Goal: Transaction & Acquisition: Purchase product/service

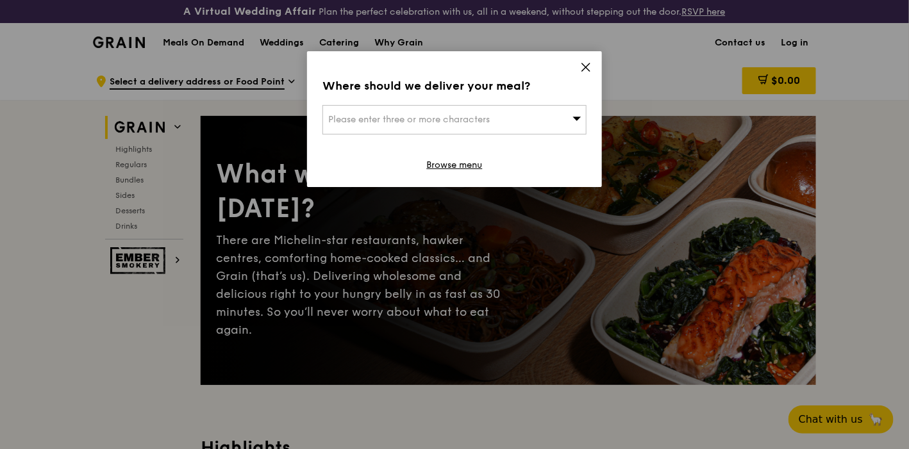
click at [542, 114] on div "Please enter three or more characters" at bounding box center [454, 119] width 264 height 29
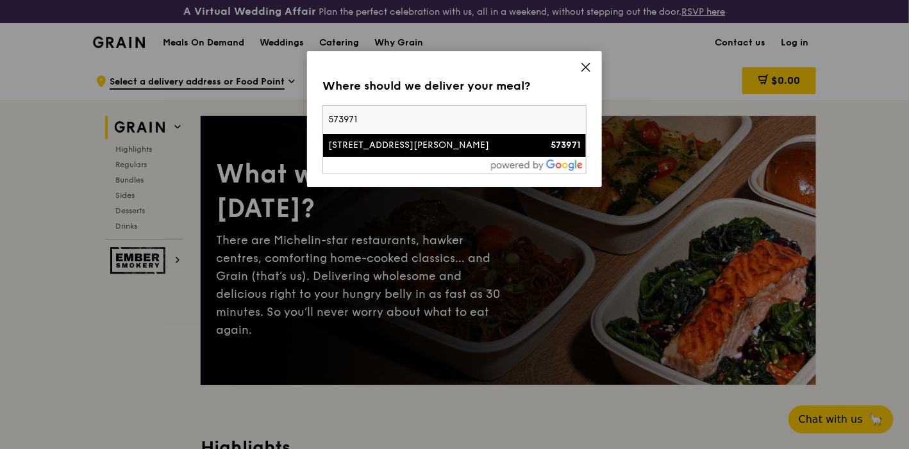
type input "573971"
click at [399, 148] on div "[STREET_ADDRESS][PERSON_NAME]" at bounding box center [423, 145] width 190 height 13
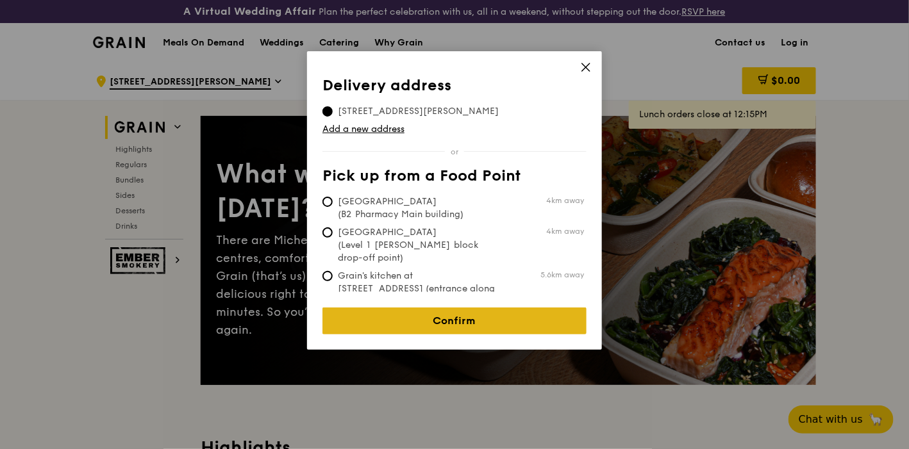
click at [469, 311] on link "Confirm" at bounding box center [454, 321] width 264 height 27
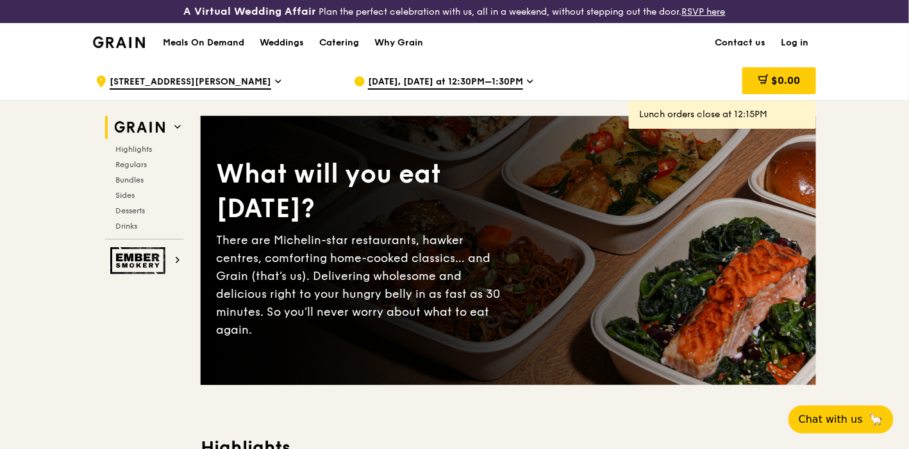
click at [527, 81] on icon at bounding box center [530, 82] width 6 height 12
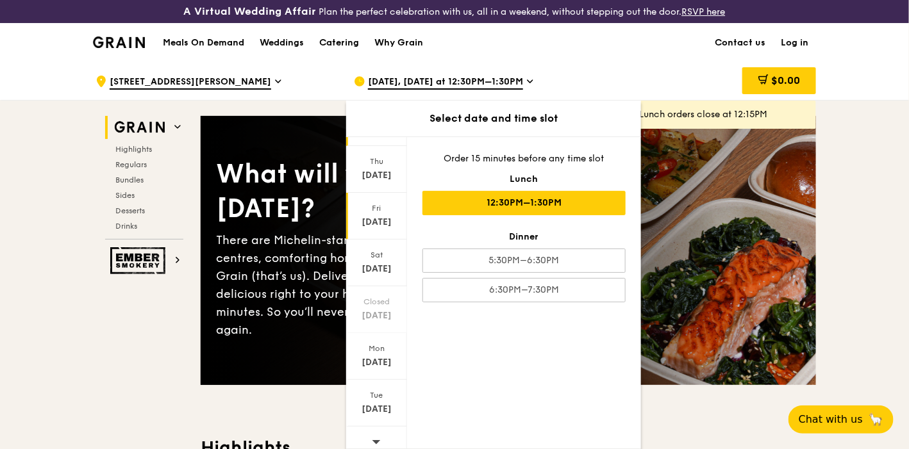
scroll to position [79, 0]
click at [378, 429] on icon at bounding box center [376, 434] width 9 height 10
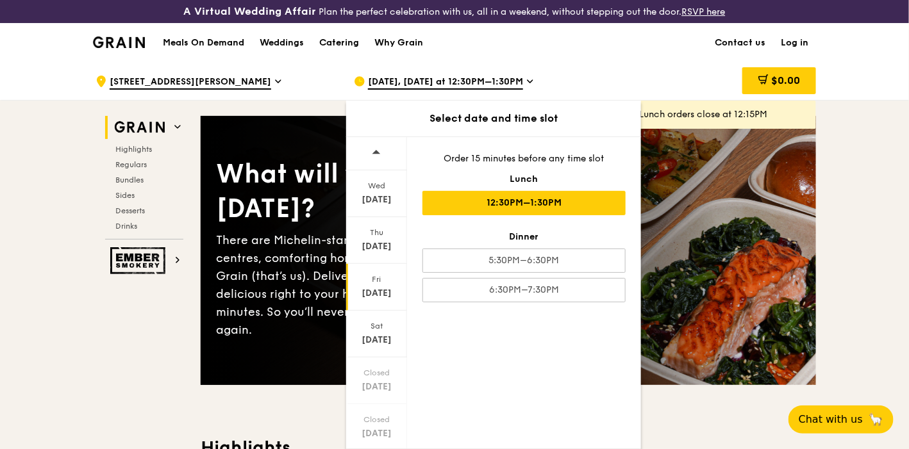
scroll to position [0, 0]
click at [389, 200] on div "[DATE]" at bounding box center [376, 200] width 57 height 13
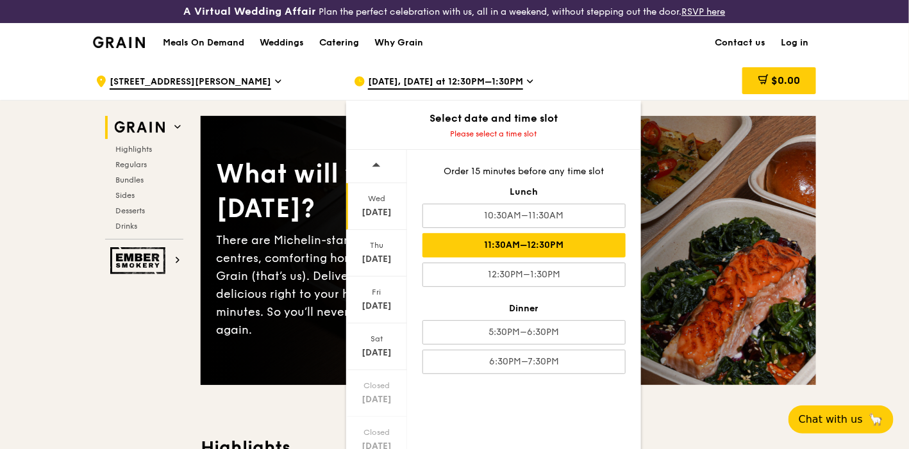
click at [550, 245] on div "11:30AM–12:30PM" at bounding box center [523, 245] width 203 height 24
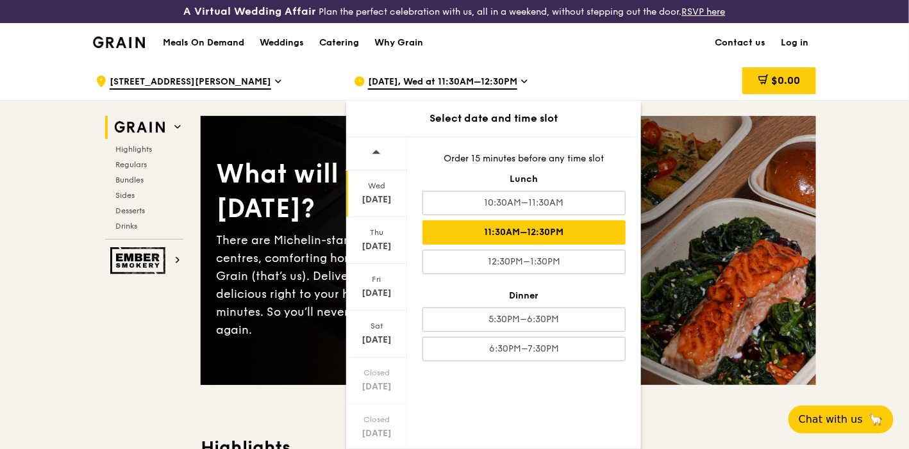
click at [571, 76] on div "[DATE], Wed at 11:30AM–12:30PM" at bounding box center [473, 81] width 238 height 38
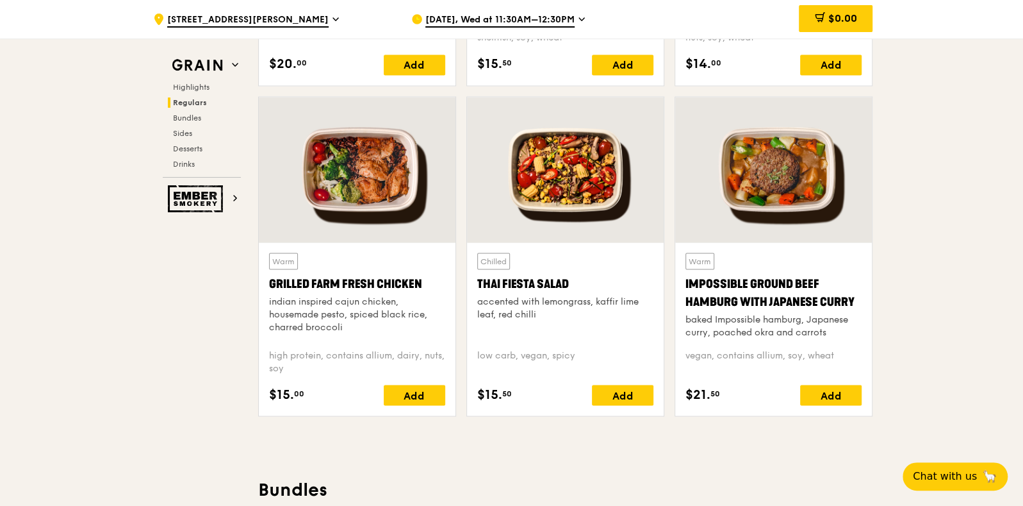
scroll to position [1455, 0]
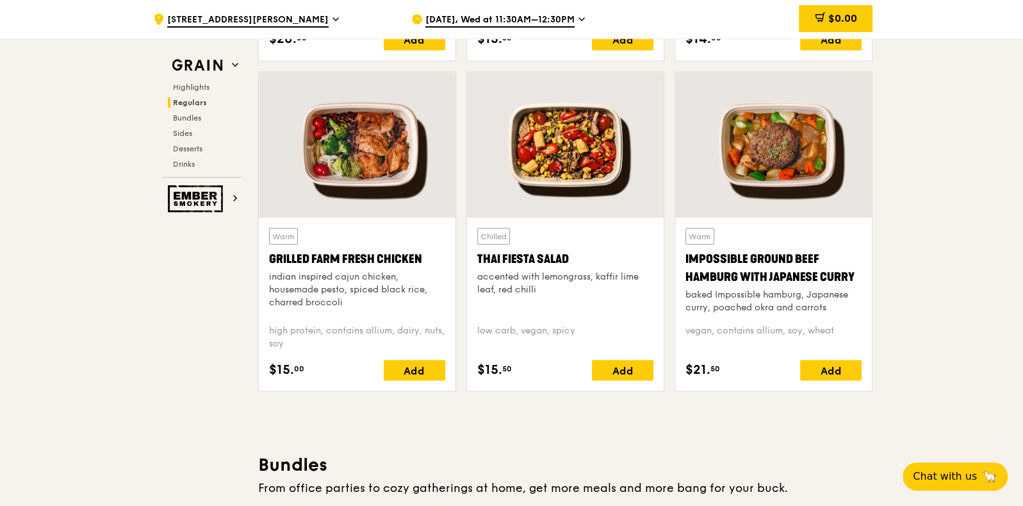
click at [353, 202] on div at bounding box center [357, 144] width 197 height 145
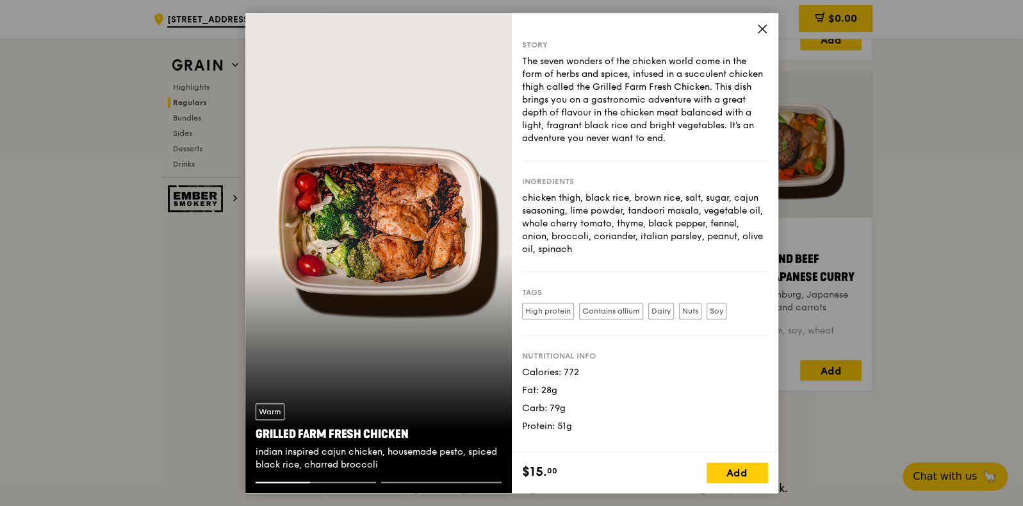
click at [490, 347] on div "Warm Grilled Farm Fresh Chicken indian inspired cajun chicken, housemade pesto,…" at bounding box center [378, 253] width 267 height 481
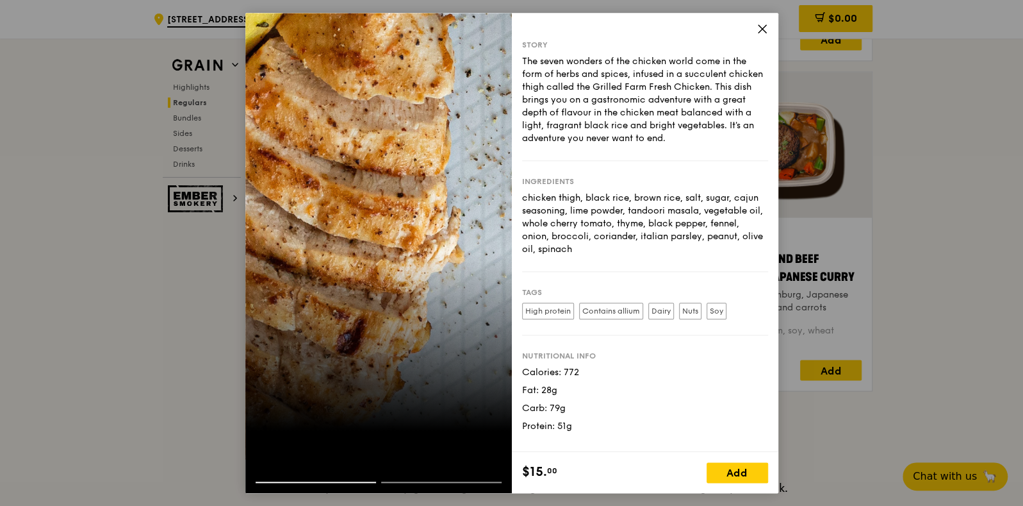
click at [490, 347] on div at bounding box center [378, 253] width 267 height 481
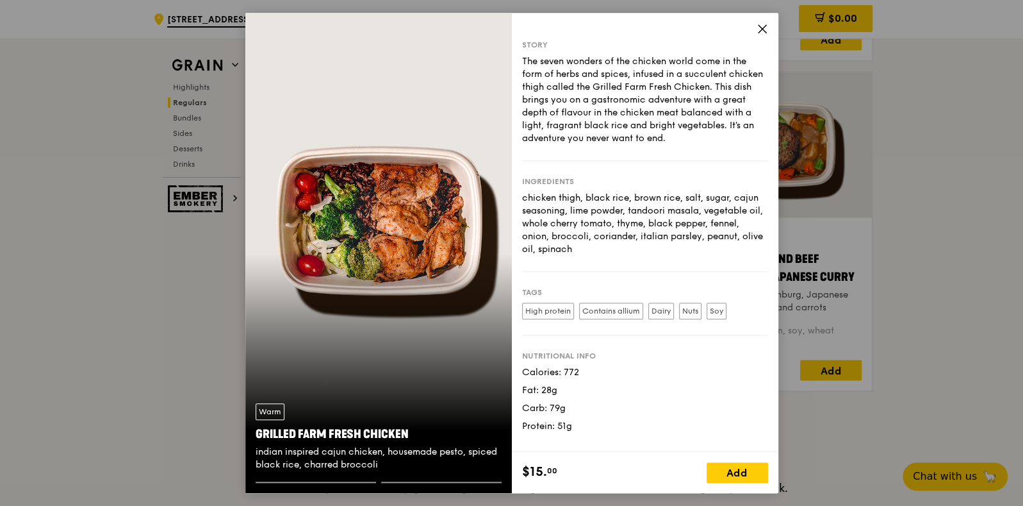
click at [490, 347] on div "Warm Grilled Farm Fresh Chicken indian inspired cajun chicken, housemade pesto,…" at bounding box center [378, 253] width 267 height 481
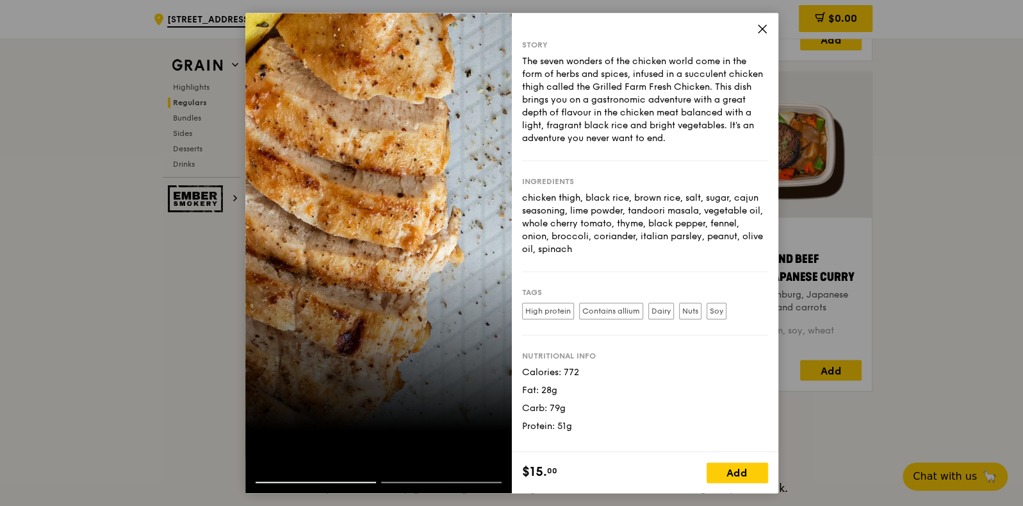
click at [493, 352] on div at bounding box center [378, 253] width 267 height 481
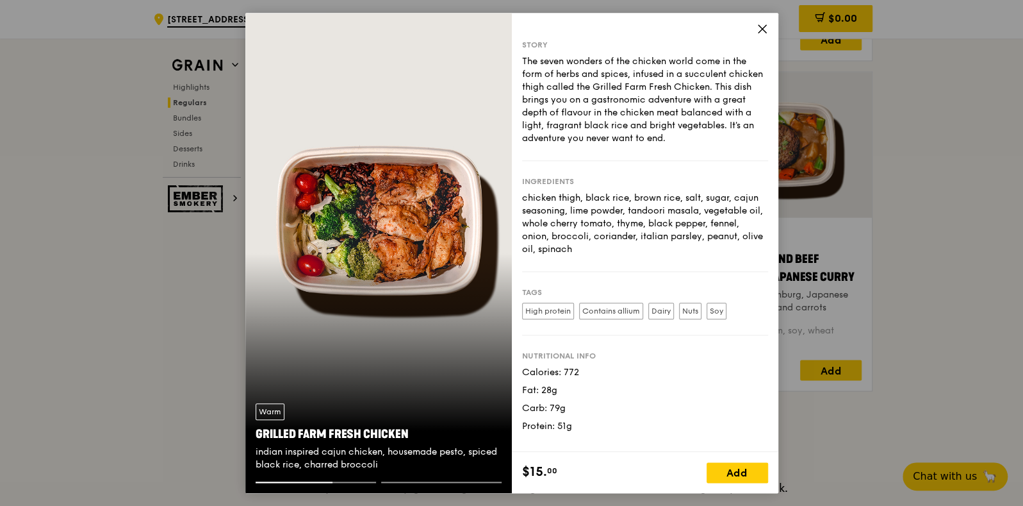
click at [759, 26] on icon at bounding box center [763, 29] width 8 height 8
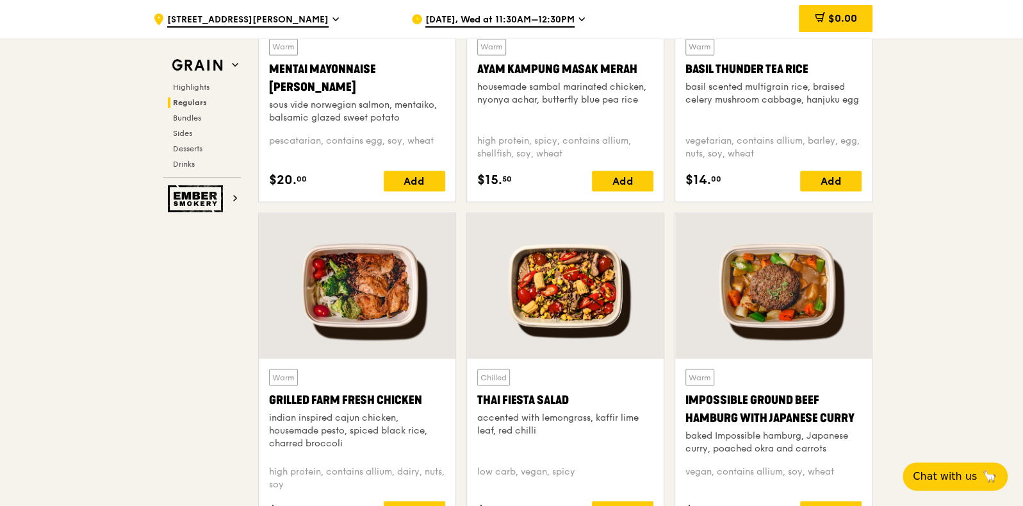
scroll to position [1214, 0]
